Goal: Information Seeking & Learning: Learn about a topic

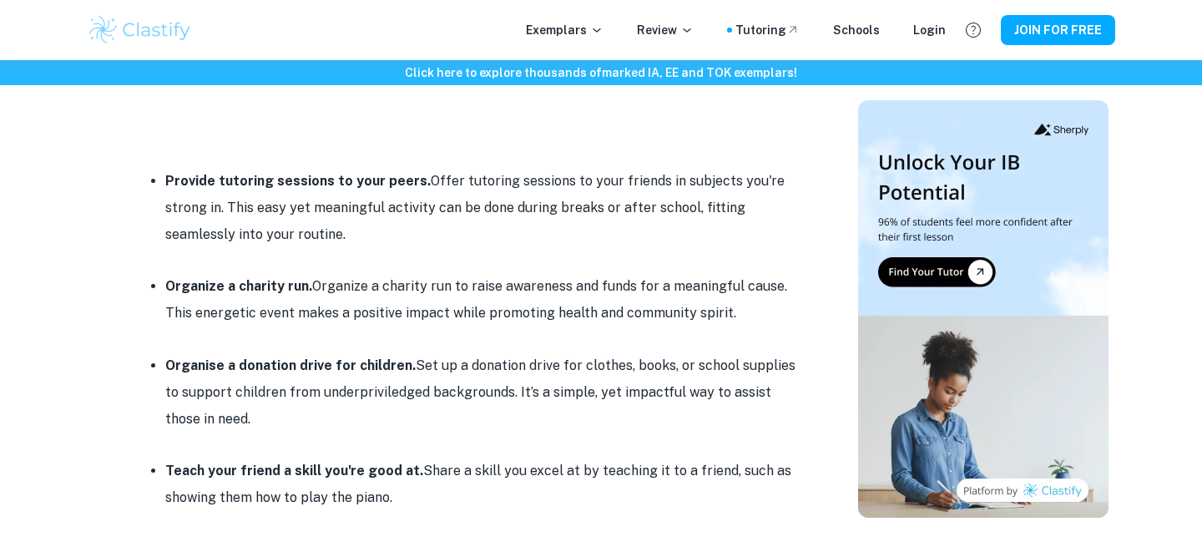
scroll to position [755, 0]
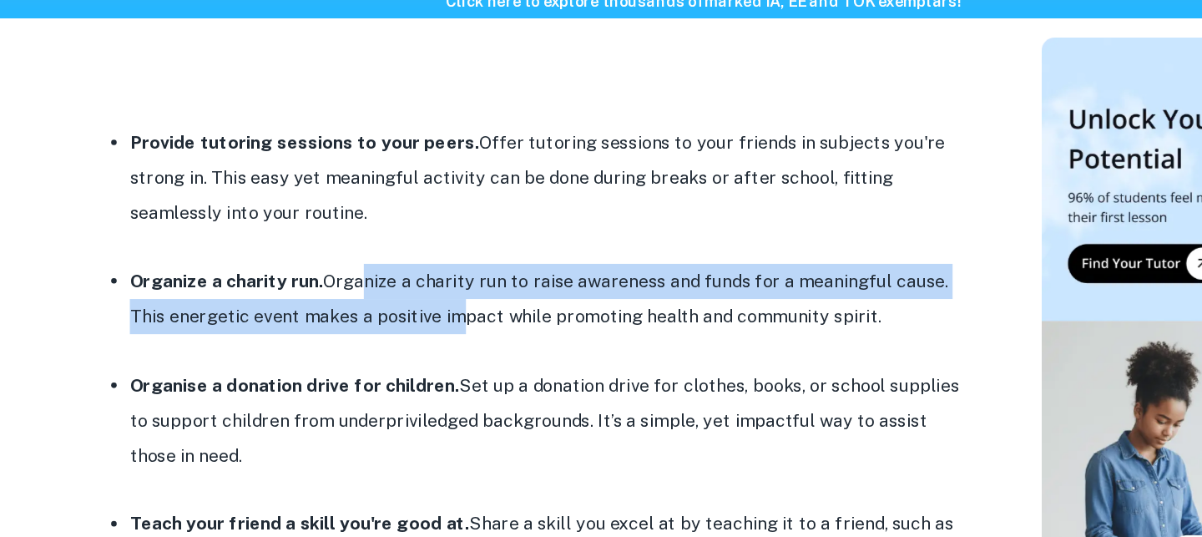
drag, startPoint x: 335, startPoint y: 285, endPoint x: 400, endPoint y: 313, distance: 70.7
click at [400, 314] on span "Organize a charity run. Organize a charity run to raise awareness and funds for…" at bounding box center [476, 298] width 622 height 43
click at [400, 313] on span "Organize a charity run. Organize a charity run to raise awareness and funds for…" at bounding box center [476, 298] width 622 height 43
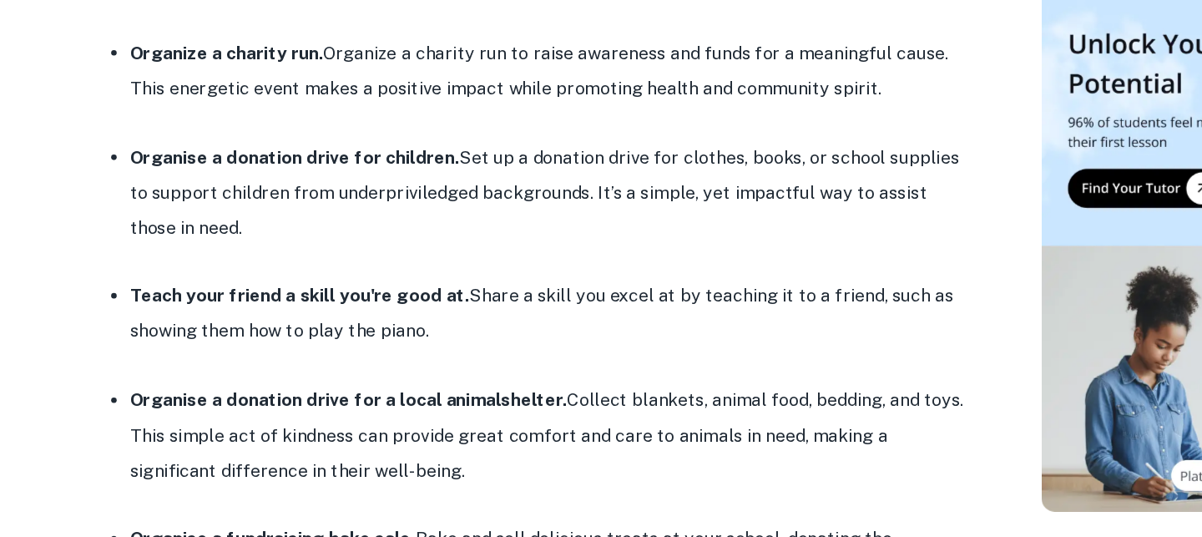
scroll to position [947, 0]
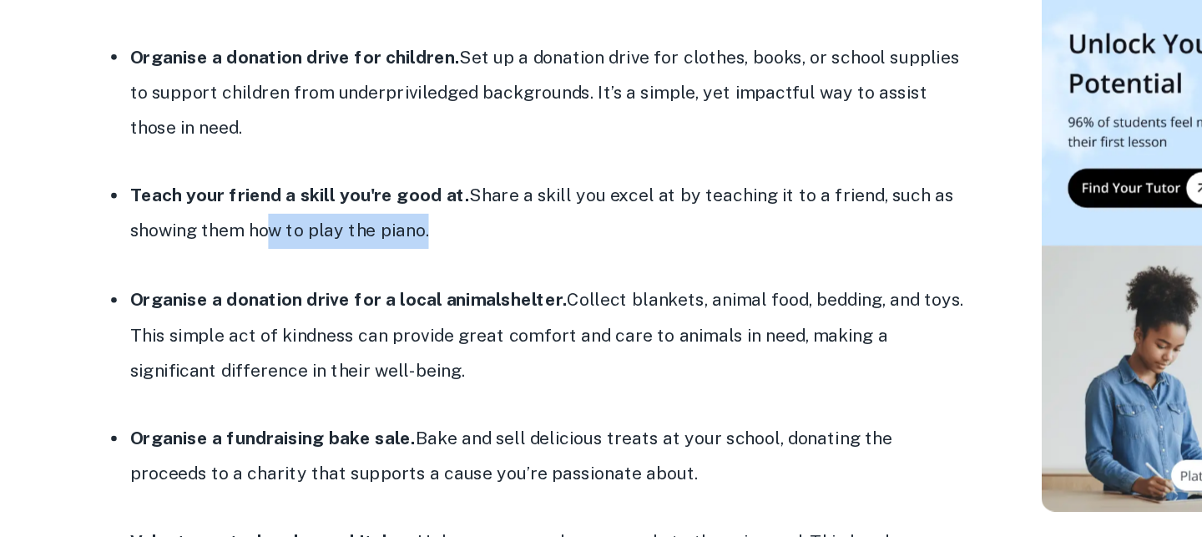
drag, startPoint x: 260, startPoint y: 308, endPoint x: 384, endPoint y: 308, distance: 123.5
click at [384, 308] on li "Teach your friend a skill you're good at. Share a skill you excel at by teachin…" at bounding box center [482, 291] width 634 height 53
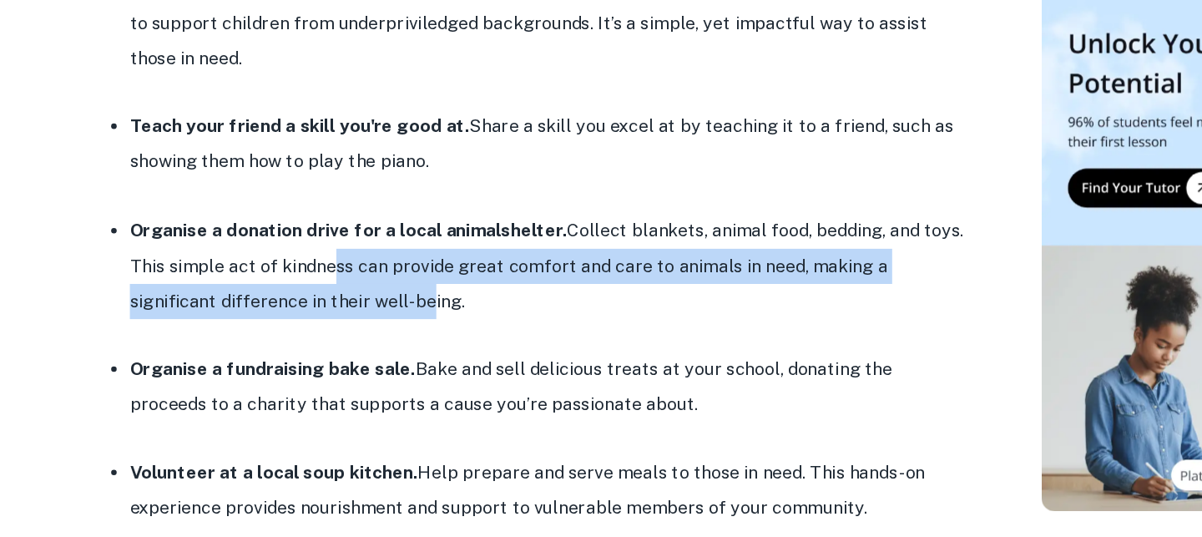
drag, startPoint x: 317, startPoint y: 321, endPoint x: 323, endPoint y: 372, distance: 52.1
click at [323, 371] on div "Looking for simple CAS Service ideas? Clastify has got you covered. In this pos…" at bounding box center [466, 496] width 668 height 1634
click at [323, 372] on p at bounding box center [466, 383] width 668 height 25
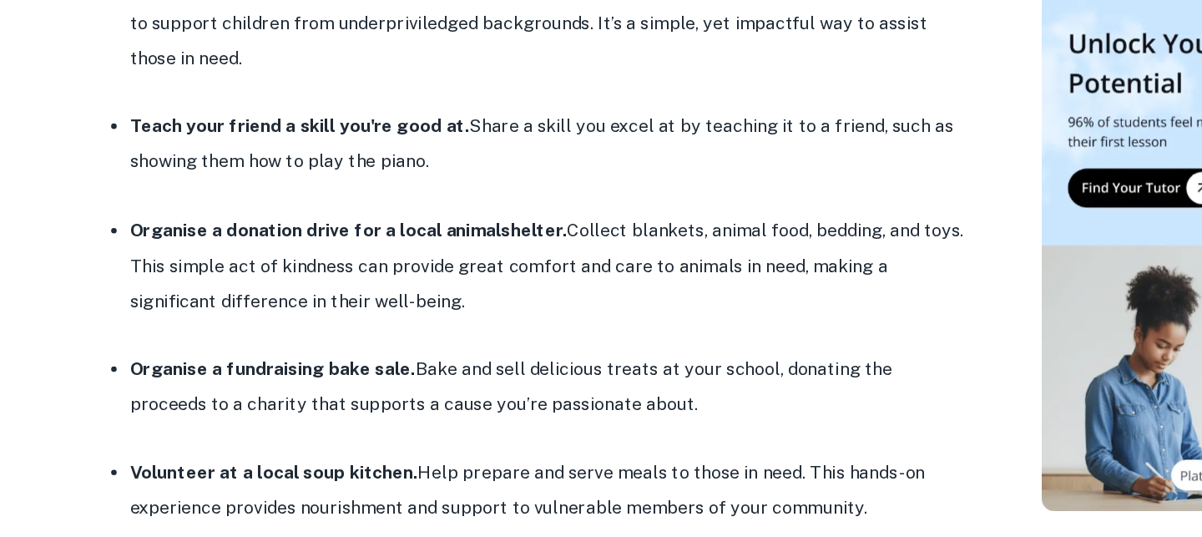
scroll to position [1103, 0]
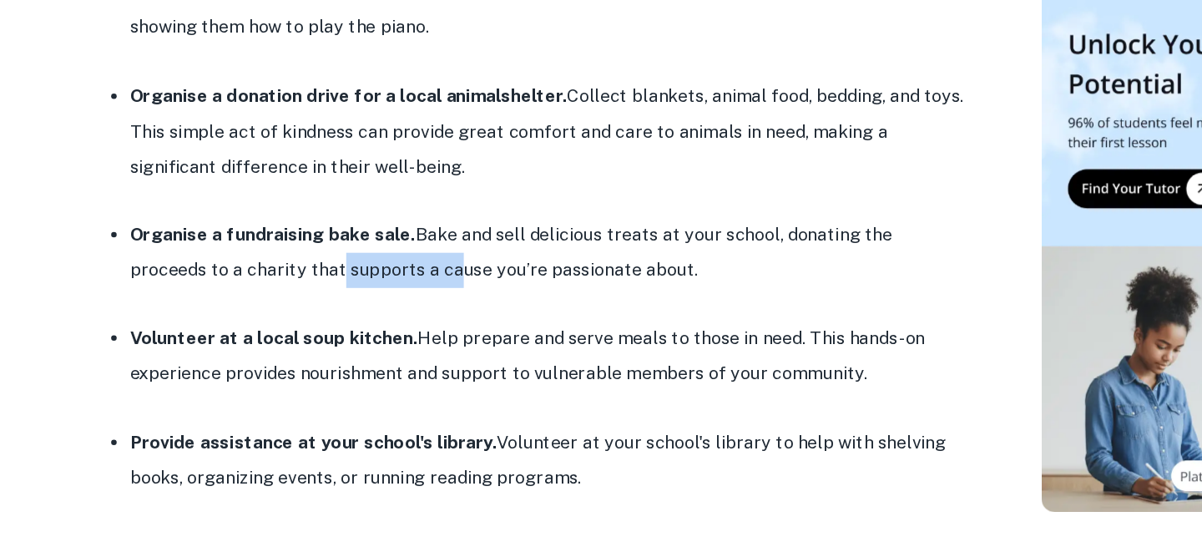
drag, startPoint x: 255, startPoint y: 326, endPoint x: 380, endPoint y: 337, distance: 125.7
click at [379, 337] on span "Organise a fundraising bake sale. Bake and sell delicious treats at your school…" at bounding box center [454, 320] width 579 height 43
click at [380, 337] on span "Organise a fundraising bake sale. Bake and sell delicious treats at your school…" at bounding box center [454, 320] width 579 height 43
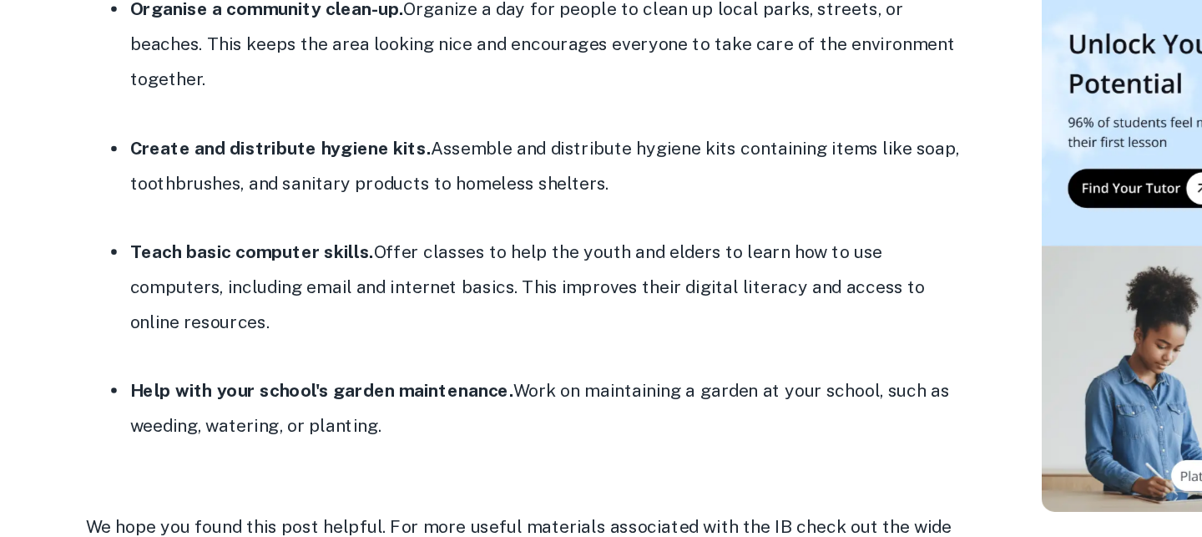
scroll to position [1750, 0]
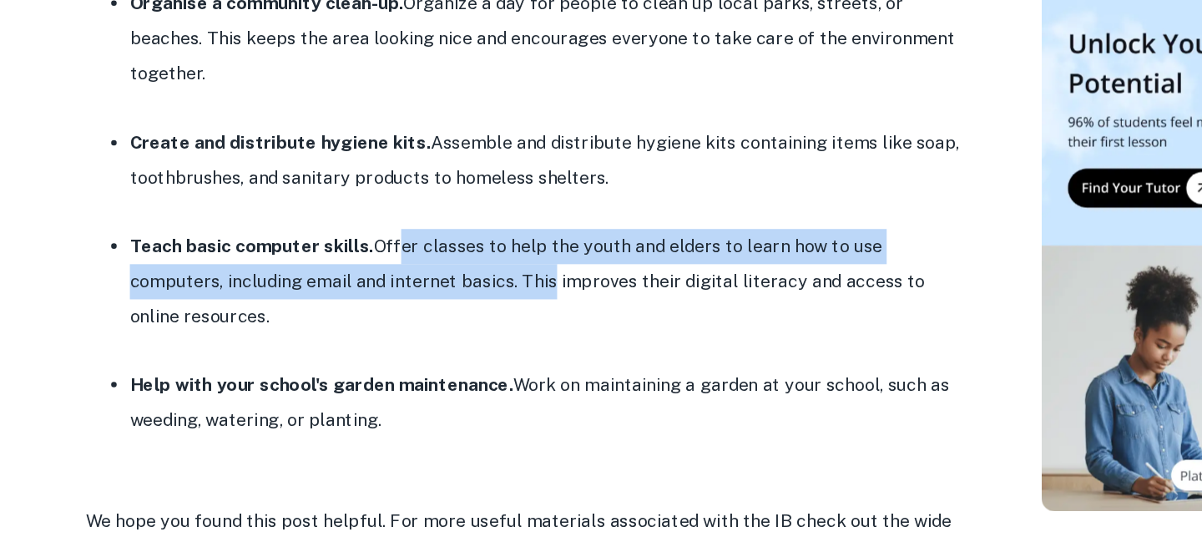
drag, startPoint x: 364, startPoint y: 280, endPoint x: 407, endPoint y: 309, distance: 52.3
click at [407, 309] on li "Teach basic computer skills. Offer classes to help the youth and elders to lear…" at bounding box center [482, 343] width 634 height 80
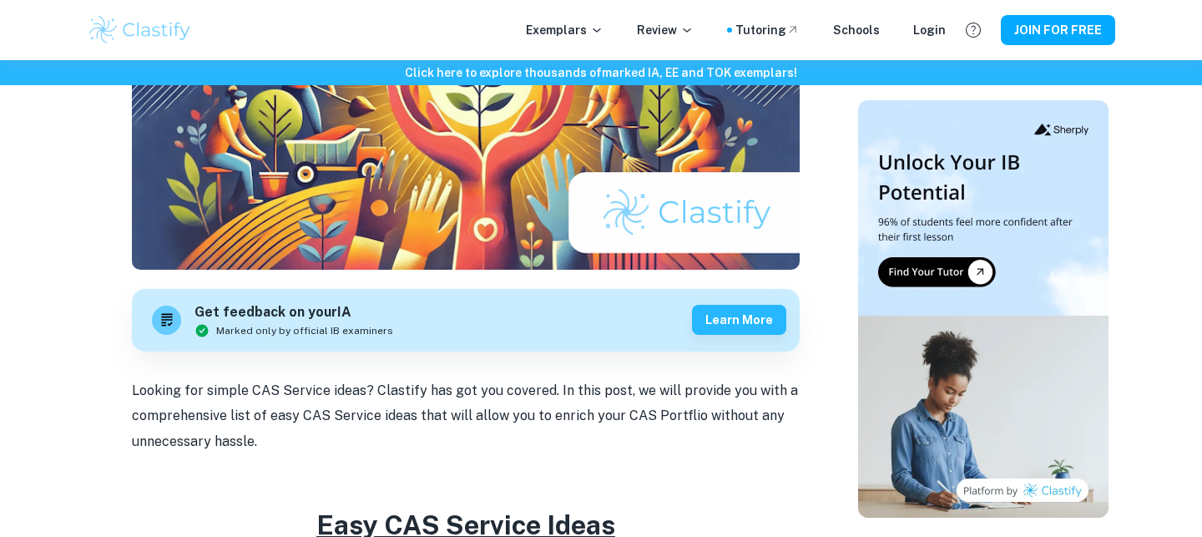
scroll to position [306, 0]
